Goal: Information Seeking & Learning: Learn about a topic

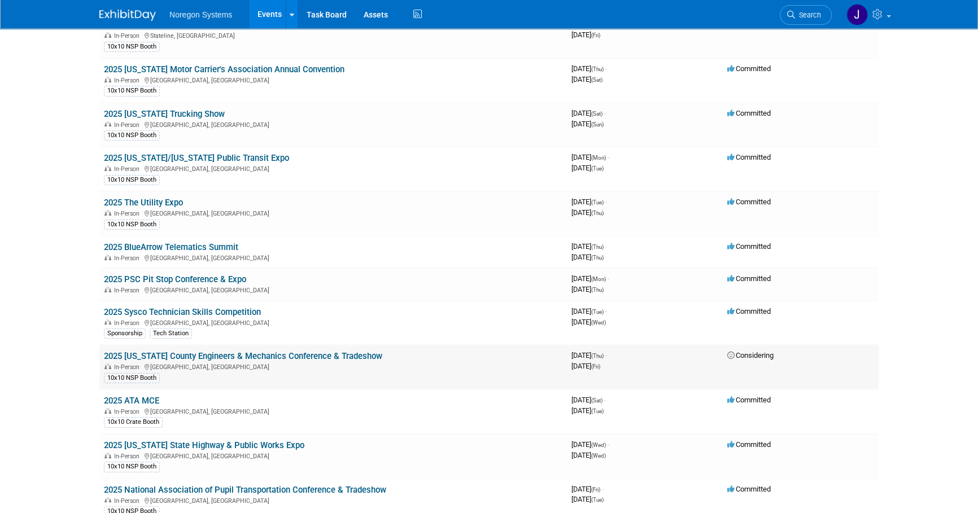
scroll to position [205, 0]
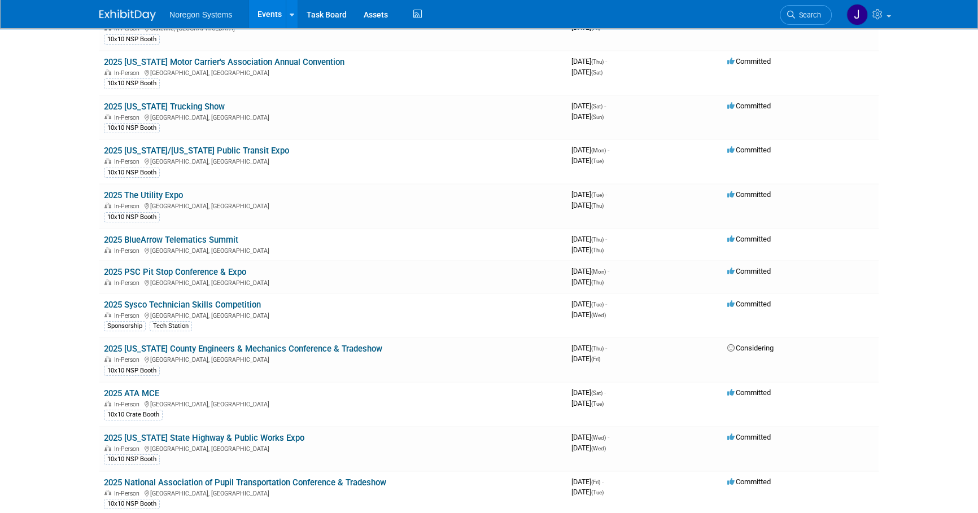
click at [200, 303] on link "2025 Sysco Technician Skills Competition" at bounding box center [182, 305] width 157 height 10
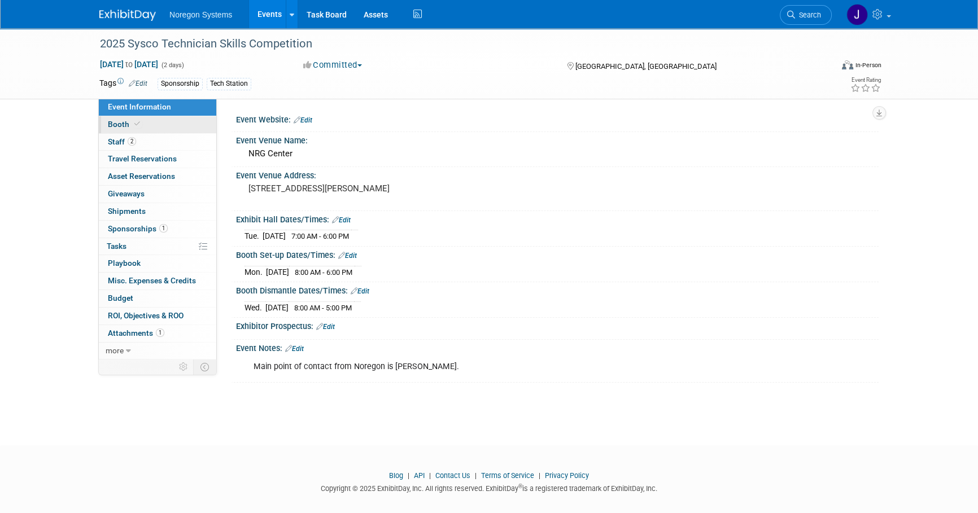
click at [138, 121] on icon at bounding box center [137, 124] width 6 height 6
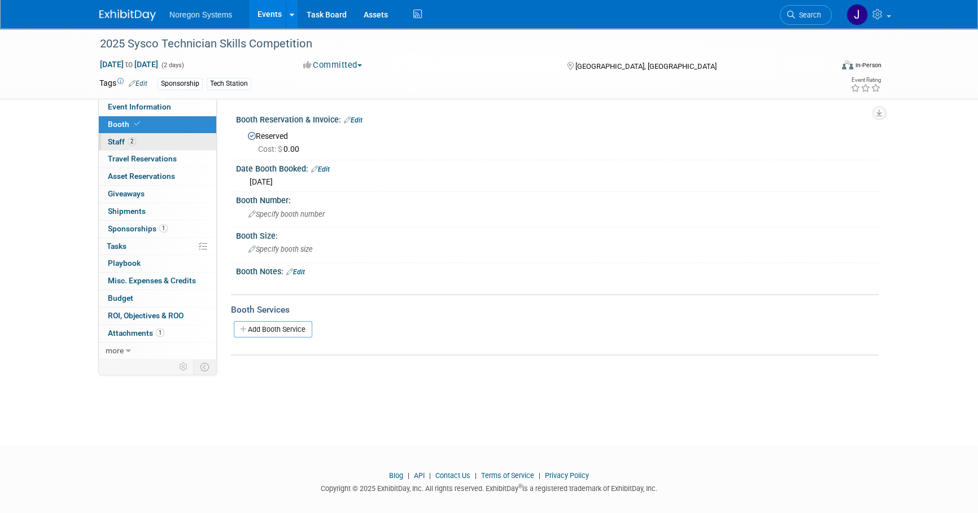
click at [169, 140] on link "2 Staff 2" at bounding box center [157, 142] width 117 height 17
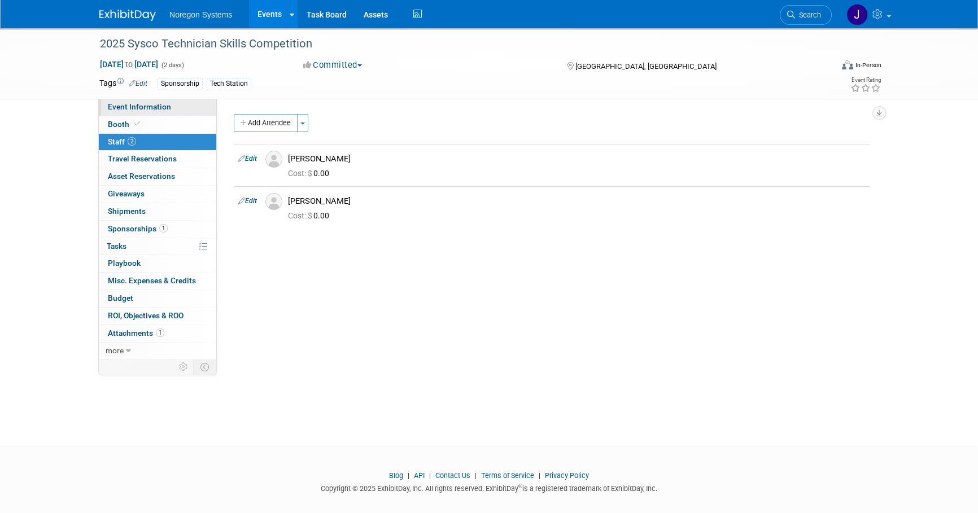
click at [187, 113] on link "Event Information" at bounding box center [157, 107] width 117 height 17
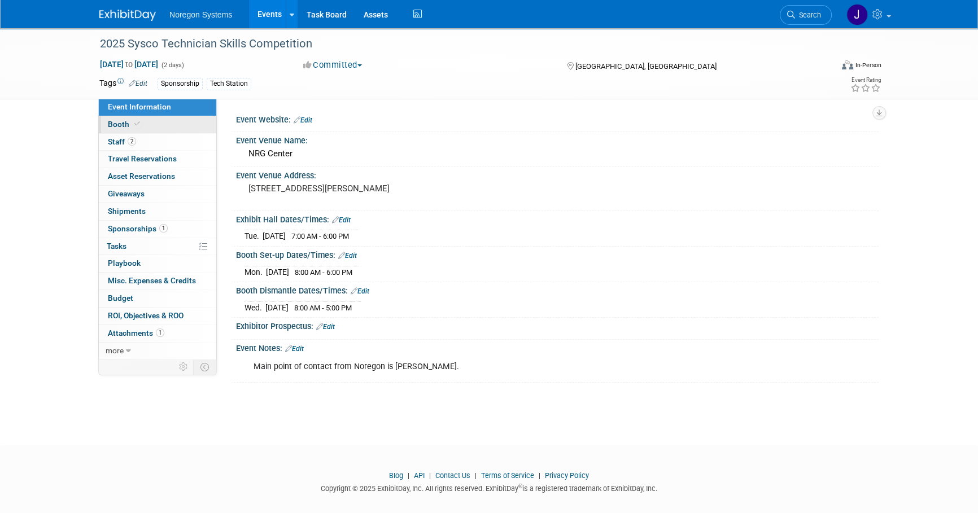
click at [155, 125] on link "Booth" at bounding box center [157, 124] width 117 height 17
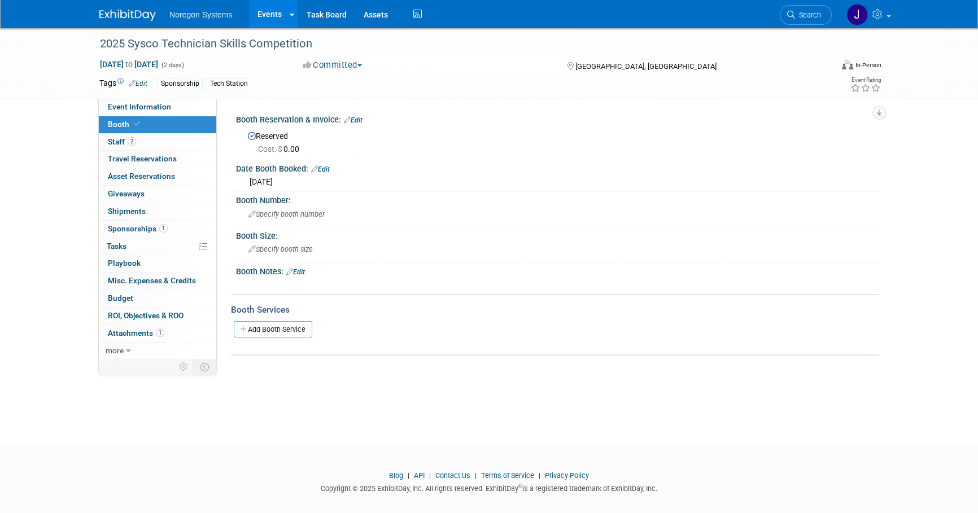
click at [128, 20] on img at bounding box center [127, 15] width 56 height 11
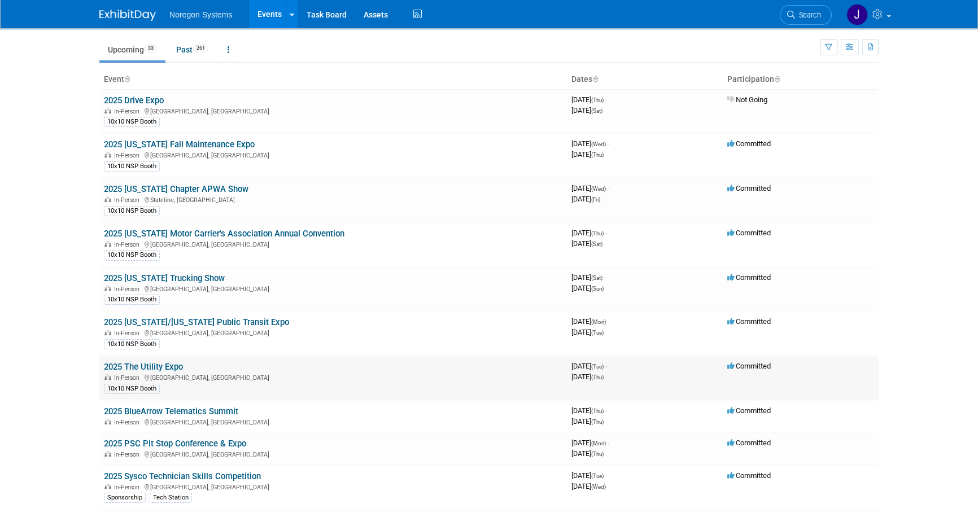
scroll to position [51, 0]
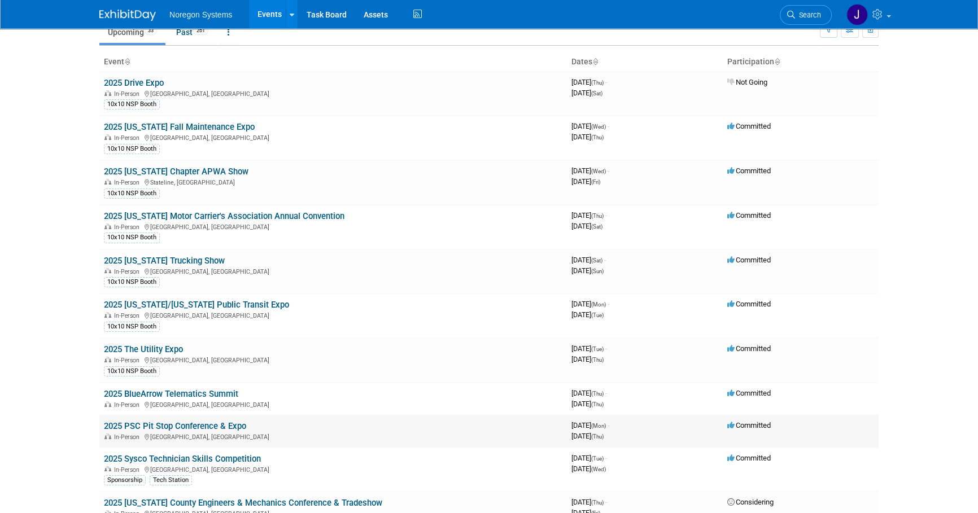
drag, startPoint x: 249, startPoint y: 423, endPoint x: 104, endPoint y: 425, distance: 144.5
click at [104, 425] on td "2025 PSC Pit Stop Conference & Expo In-Person [GEOGRAPHIC_DATA], [GEOGRAPHIC_DA…" at bounding box center [332, 431] width 467 height 32
click at [918, 431] on body "Noregon Systems Events Add Event Bulk Upload Events Shareable Event Boards Rece…" at bounding box center [489, 205] width 978 height 513
click at [231, 393] on link "2025 BlueArrow Telematics Summit" at bounding box center [171, 394] width 134 height 10
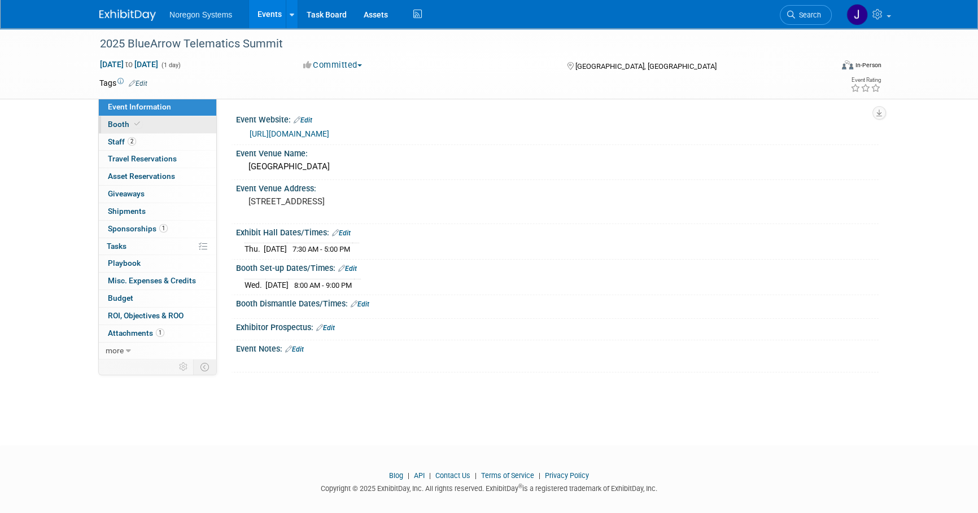
click at [186, 125] on link "Booth" at bounding box center [157, 124] width 117 height 17
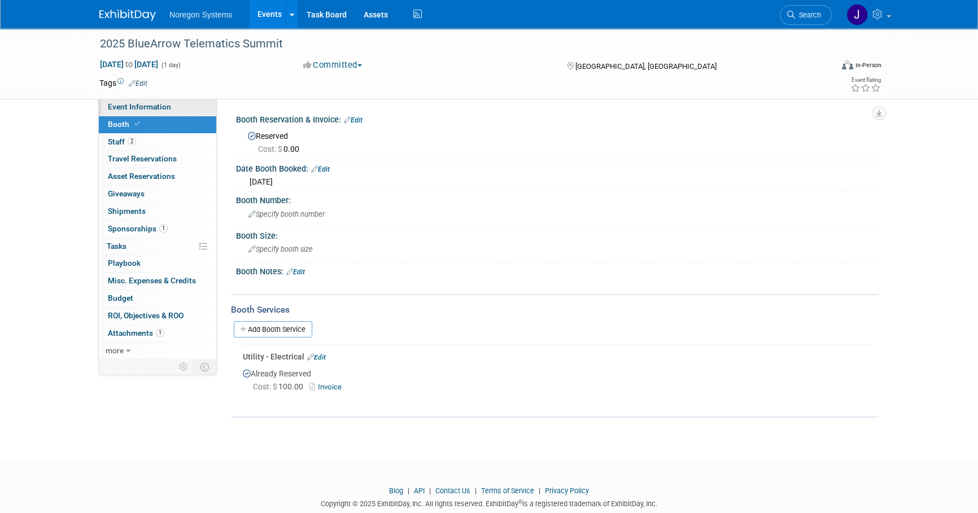
click at [180, 107] on link "Event Information" at bounding box center [157, 107] width 117 height 17
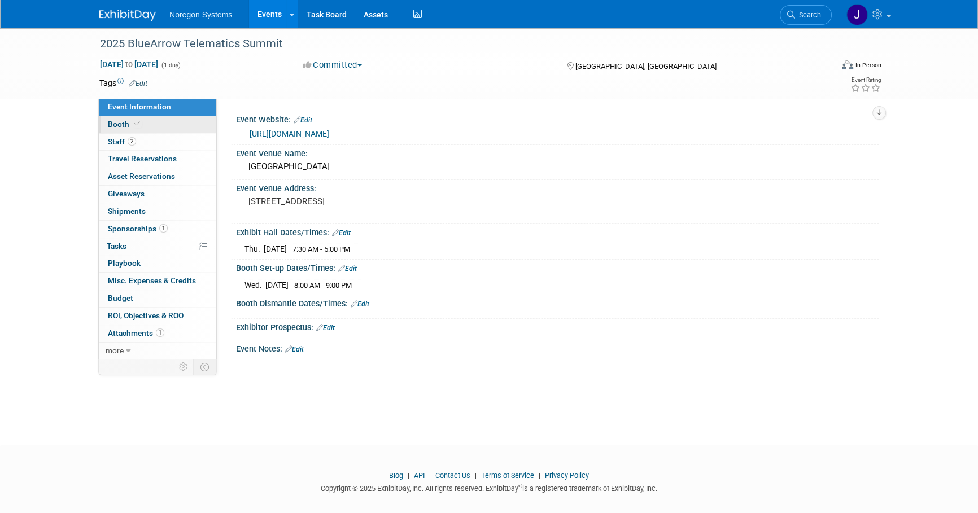
click at [185, 119] on link "Booth" at bounding box center [157, 124] width 117 height 17
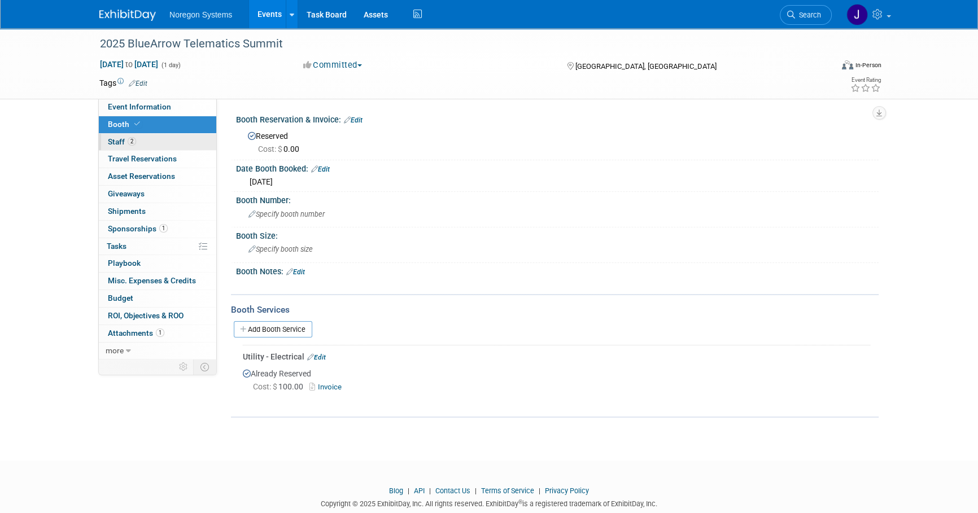
click at [152, 142] on link "2 Staff 2" at bounding box center [157, 142] width 117 height 17
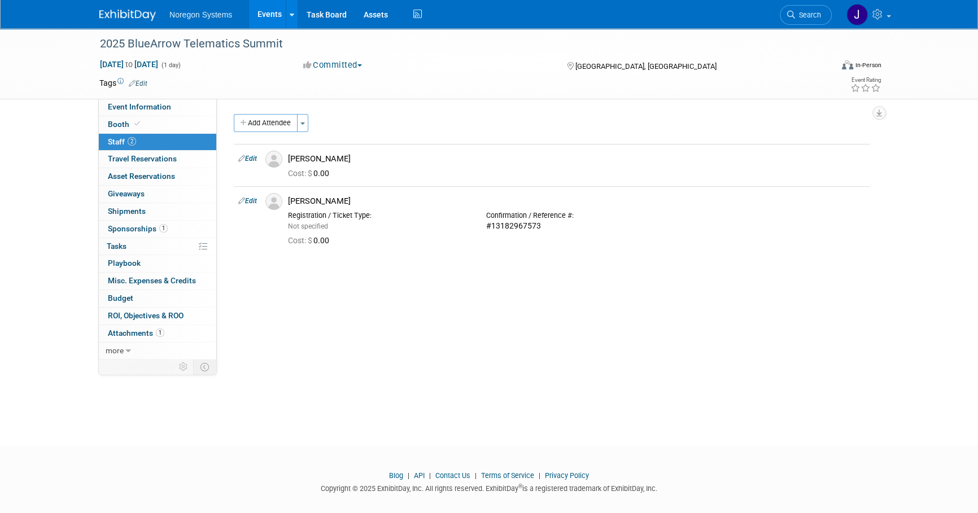
click at [134, 18] on img at bounding box center [127, 15] width 56 height 11
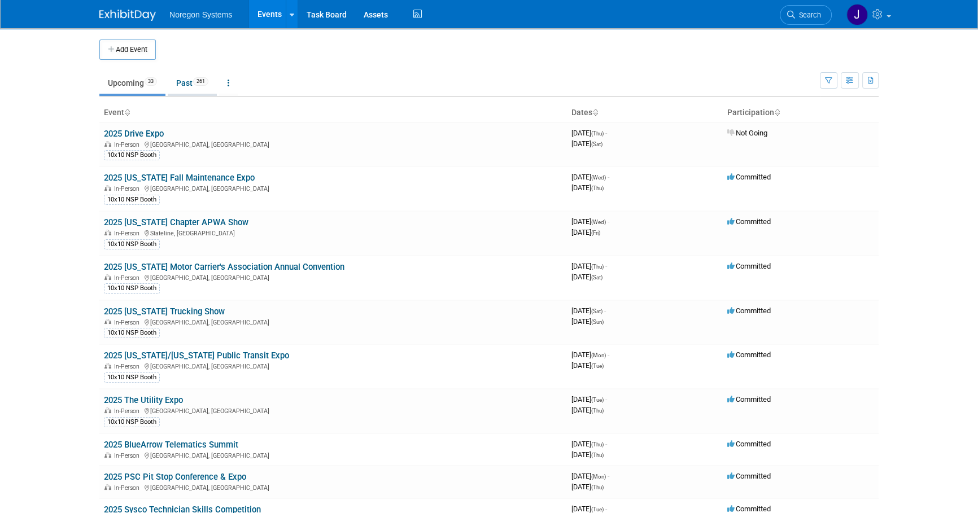
click at [183, 85] on link "Past 261" at bounding box center [192, 82] width 49 height 21
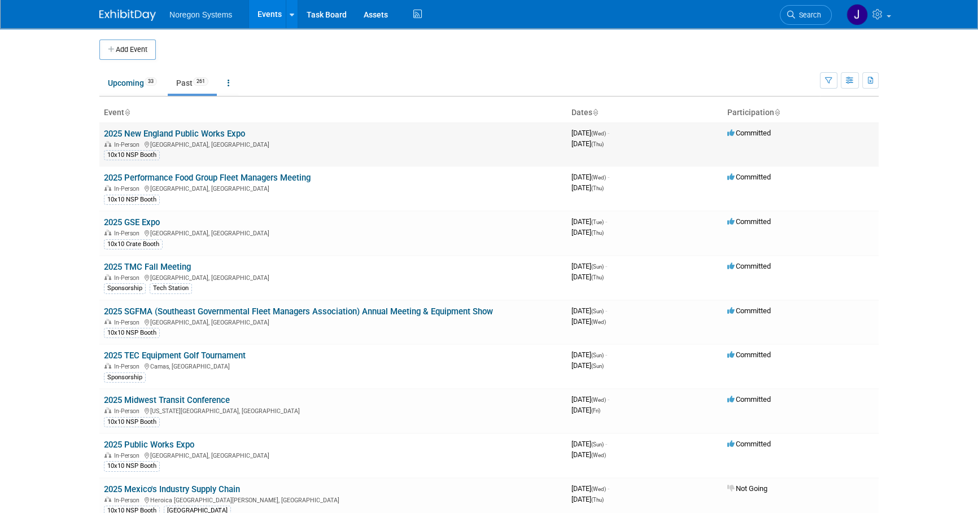
drag, startPoint x: 257, startPoint y: 132, endPoint x: 102, endPoint y: 135, distance: 155.9
click at [102, 135] on td "2025 New England Public Works Expo In-Person [GEOGRAPHIC_DATA], [GEOGRAPHIC_DAT…" at bounding box center [332, 145] width 467 height 44
copy link "2025 New England Public Works Expo"
